Goal: Check status: Check status

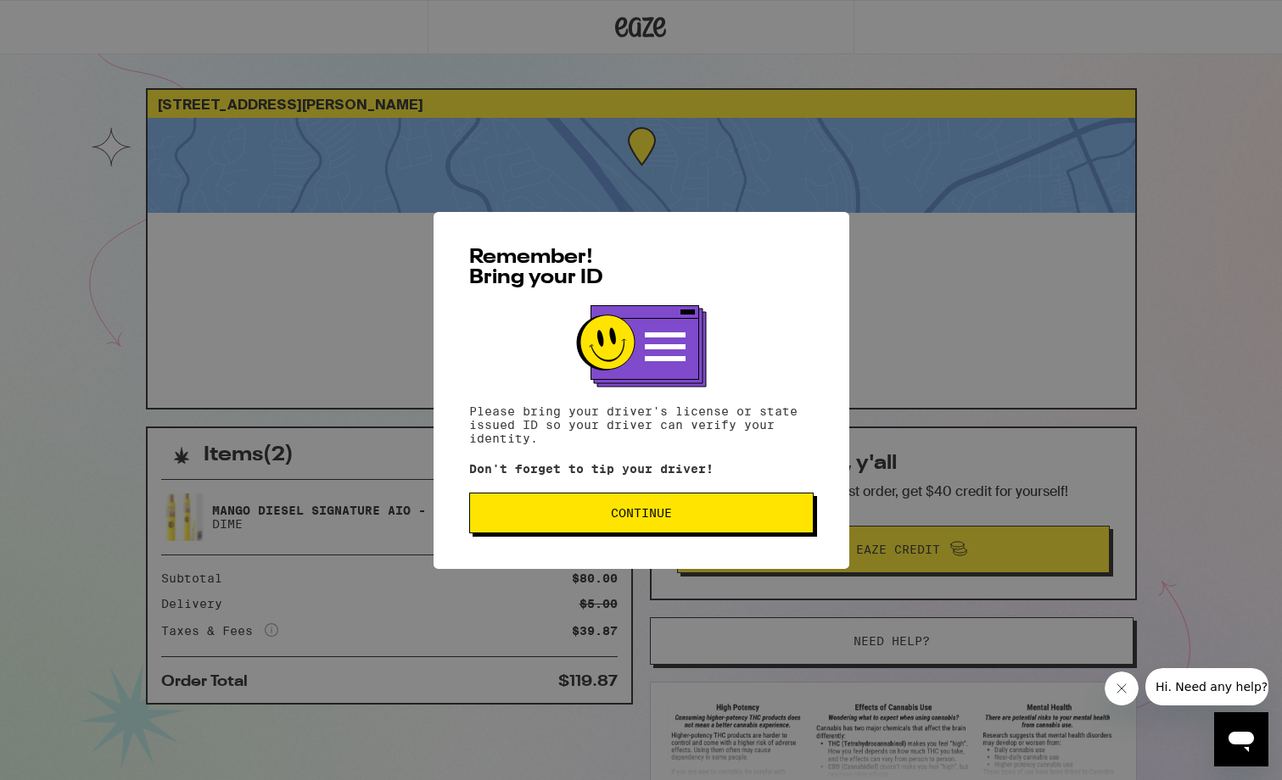
click at [671, 547] on div "Remember! Bring your ID Please bring your driver's license or state issued ID s…" at bounding box center [641, 390] width 416 height 357
click at [660, 524] on button "Continue" at bounding box center [641, 513] width 344 height 41
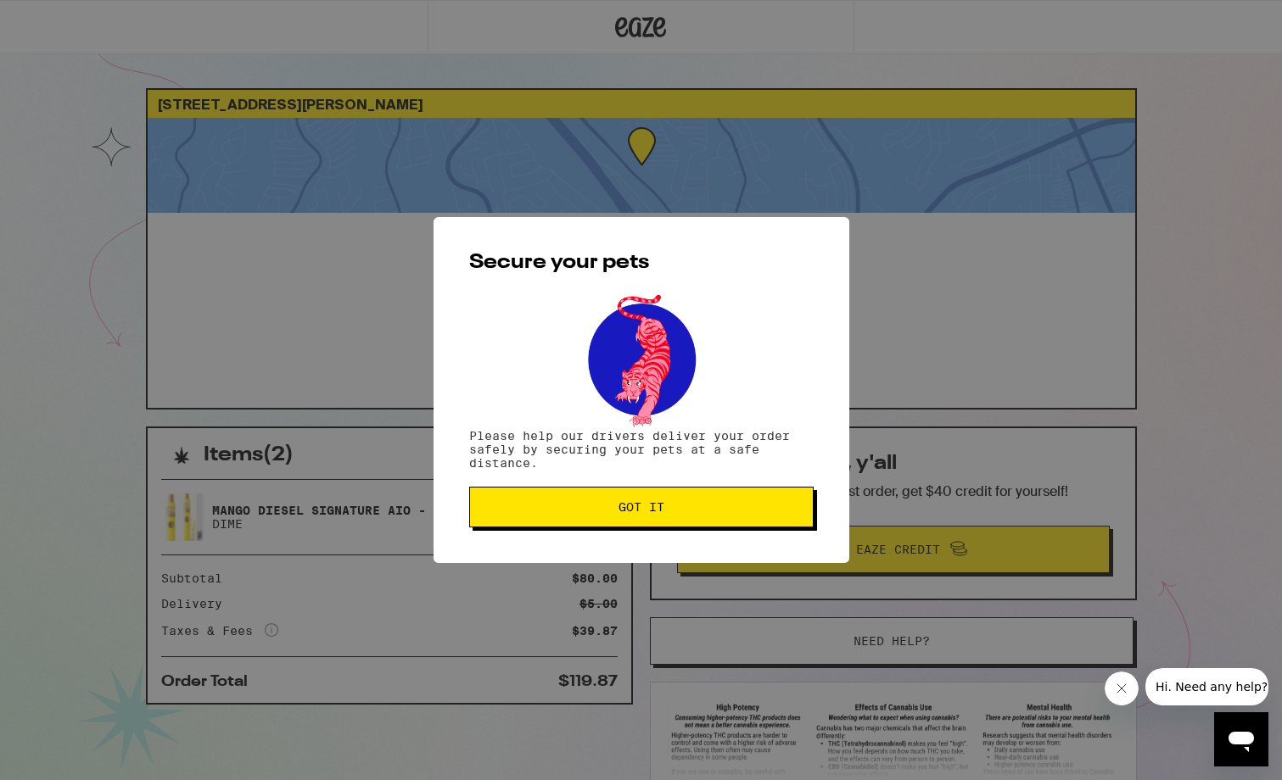
click at [660, 524] on button "Got it" at bounding box center [641, 507] width 344 height 41
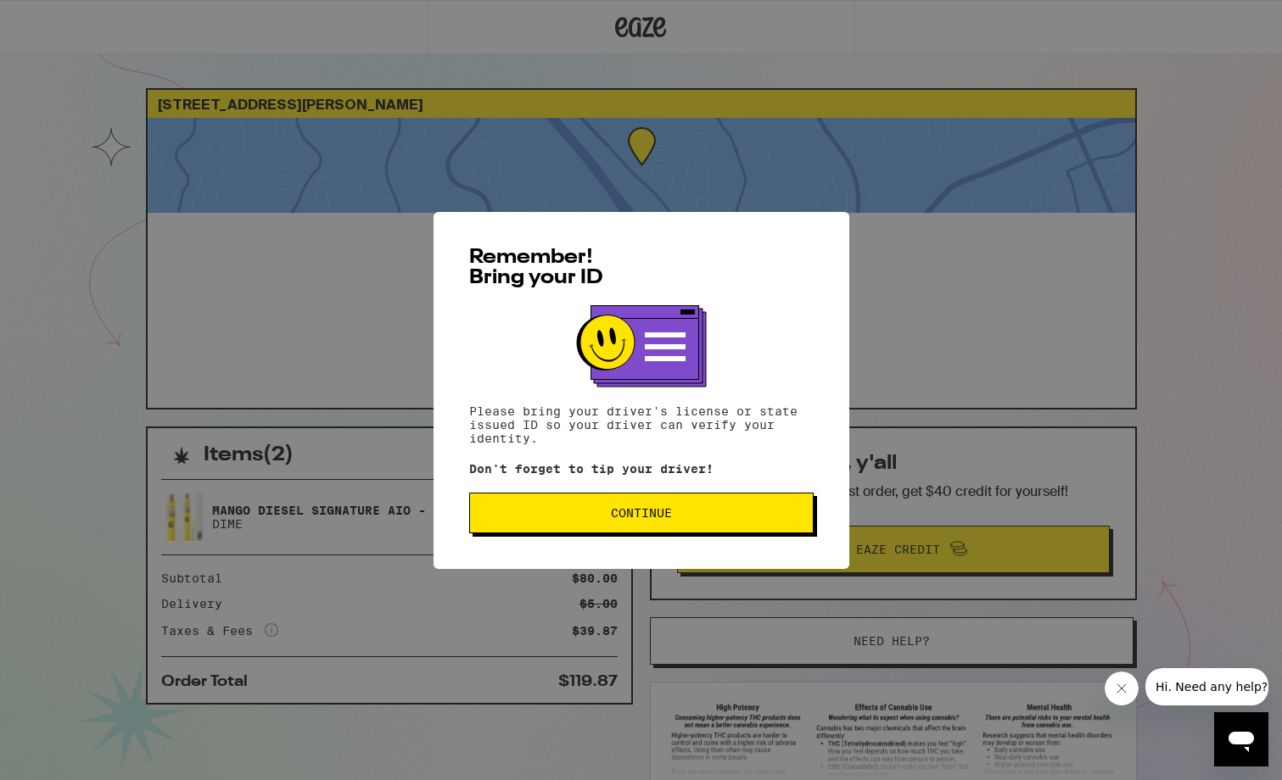
click at [695, 530] on button "Continue" at bounding box center [641, 513] width 344 height 41
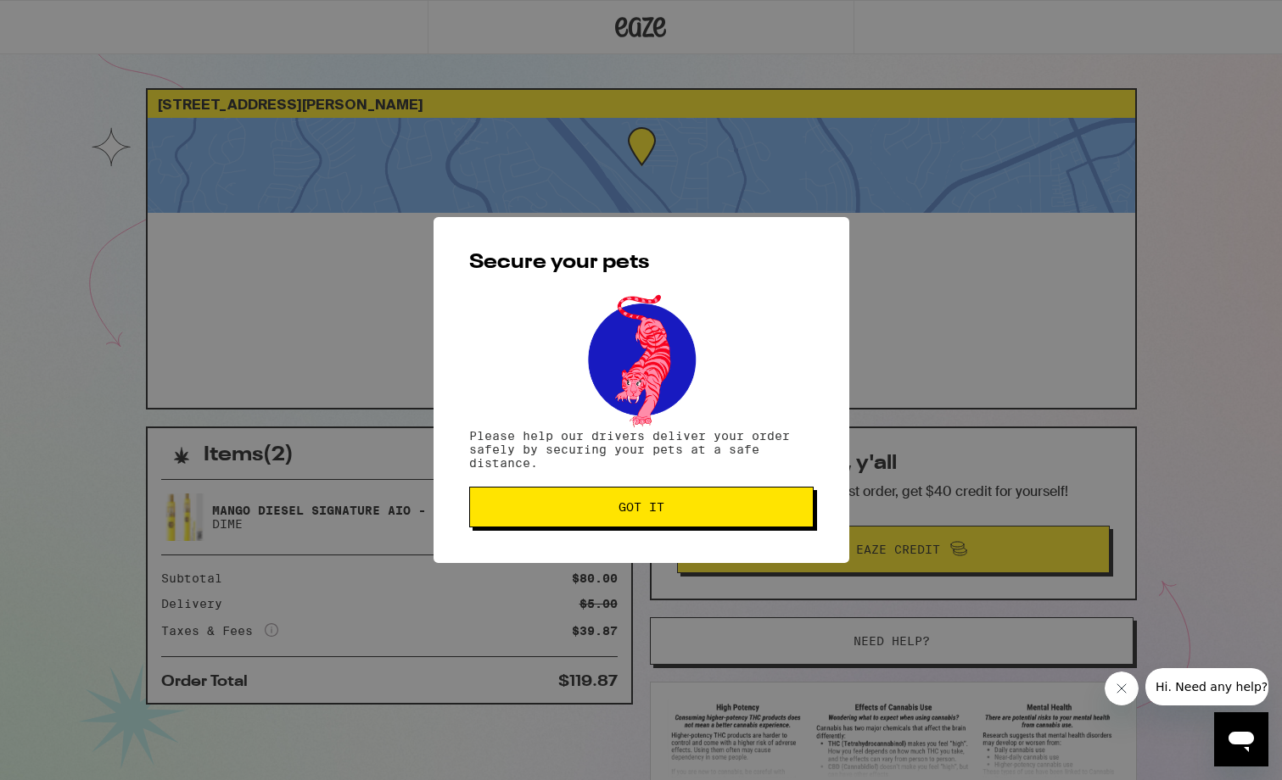
click at [797, 525] on button "Got it" at bounding box center [641, 507] width 344 height 41
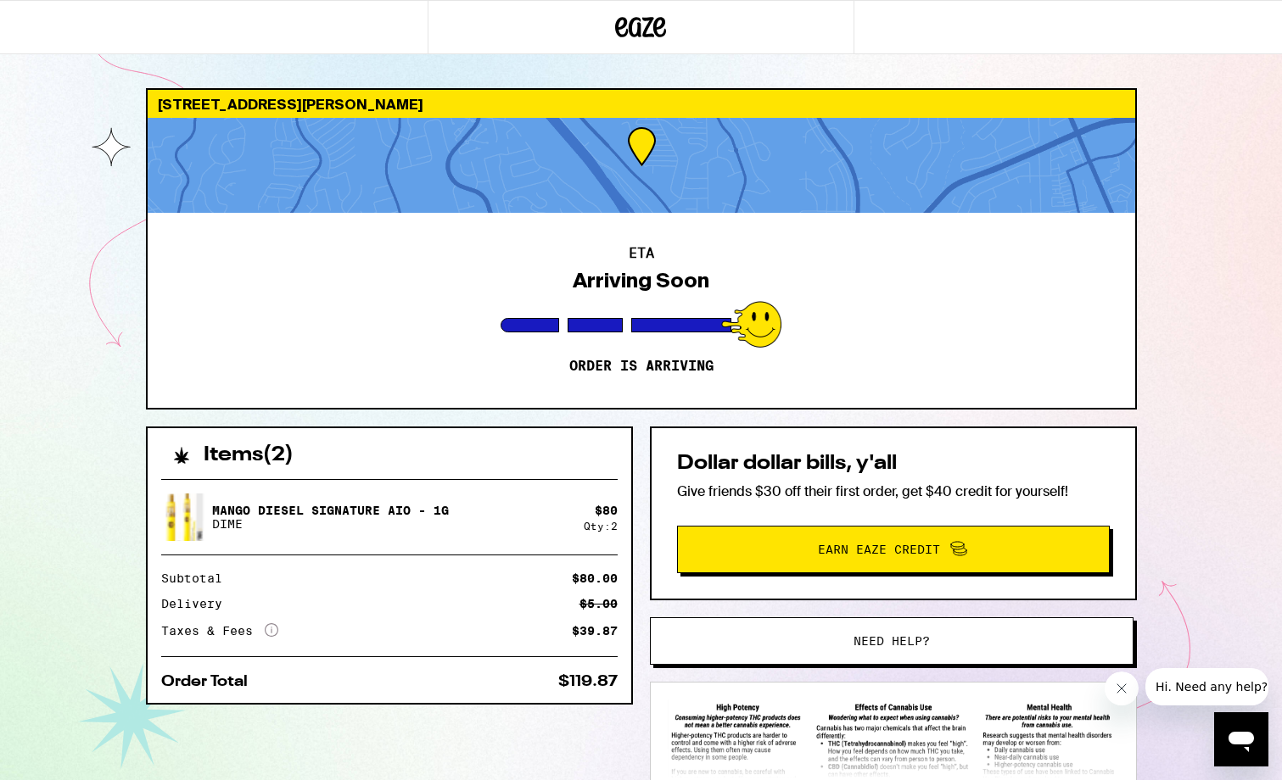
click at [1214, 79] on div "[STREET_ADDRESS][PERSON_NAME] ETA Arriving Soon Order is arriving Items ( 2 ) M…" at bounding box center [641, 462] width 1282 height 924
